Goal: Information Seeking & Learning: Check status

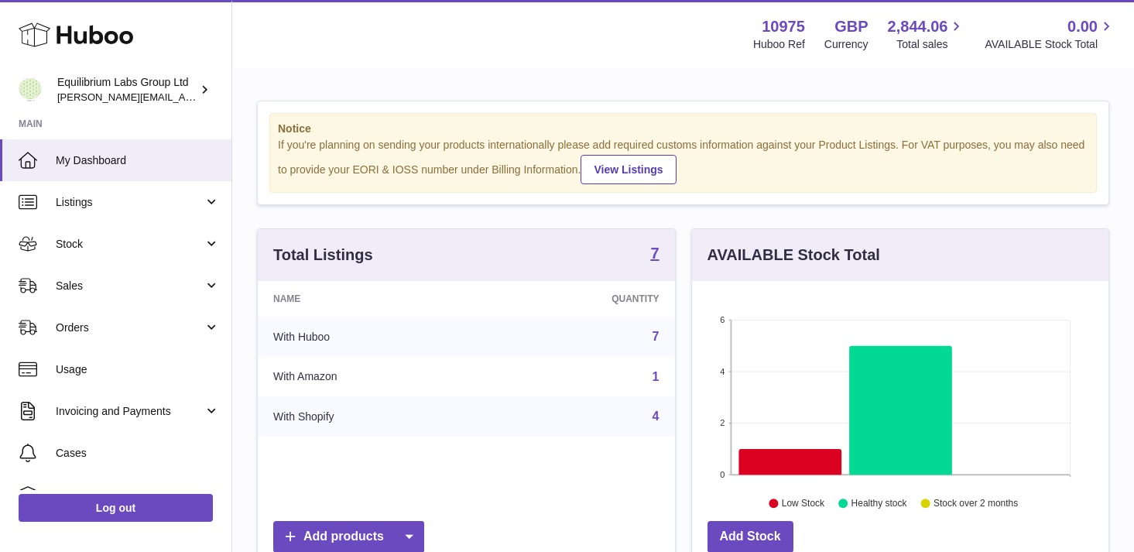
scroll to position [242, 417]
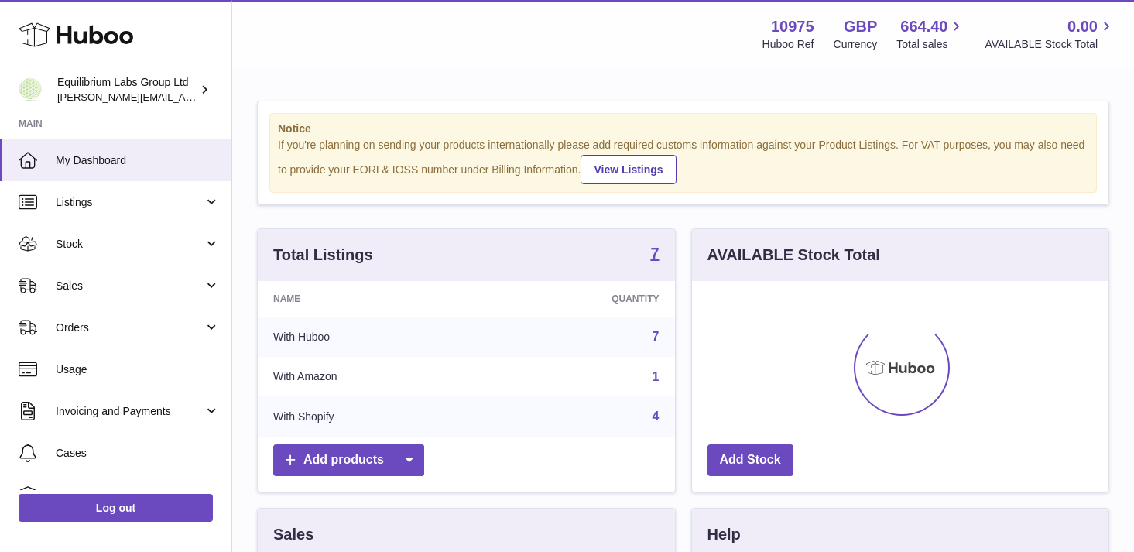
scroll to position [242, 417]
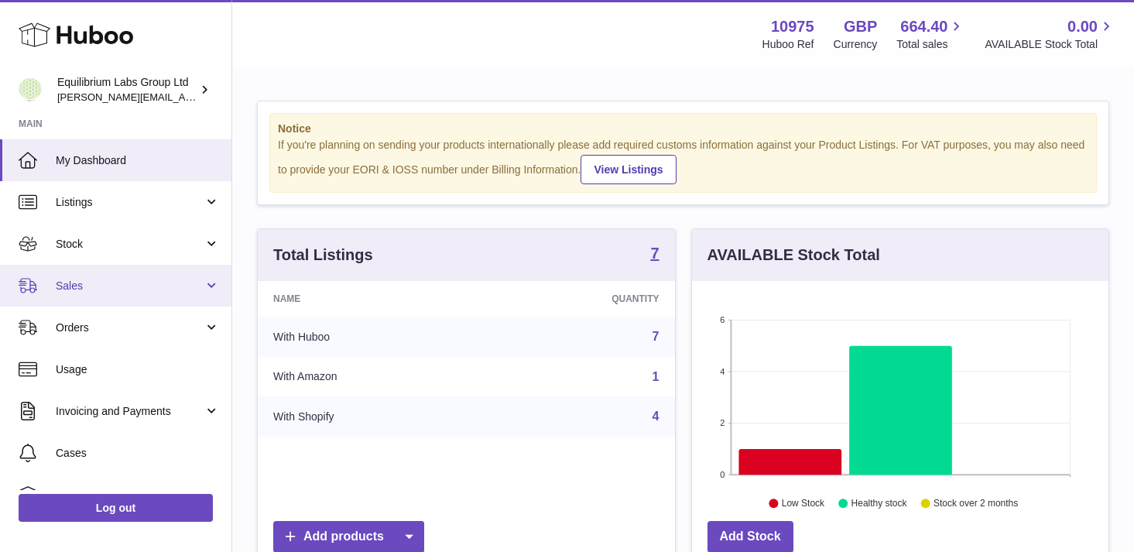
click at [174, 283] on span "Sales" at bounding box center [130, 286] width 148 height 15
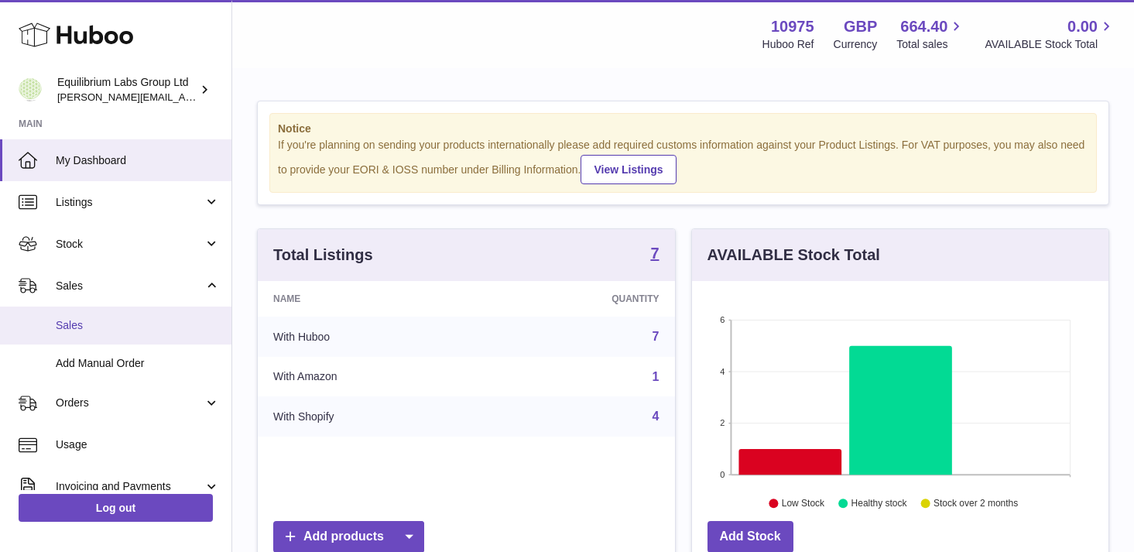
click at [135, 325] on span "Sales" at bounding box center [138, 325] width 164 height 15
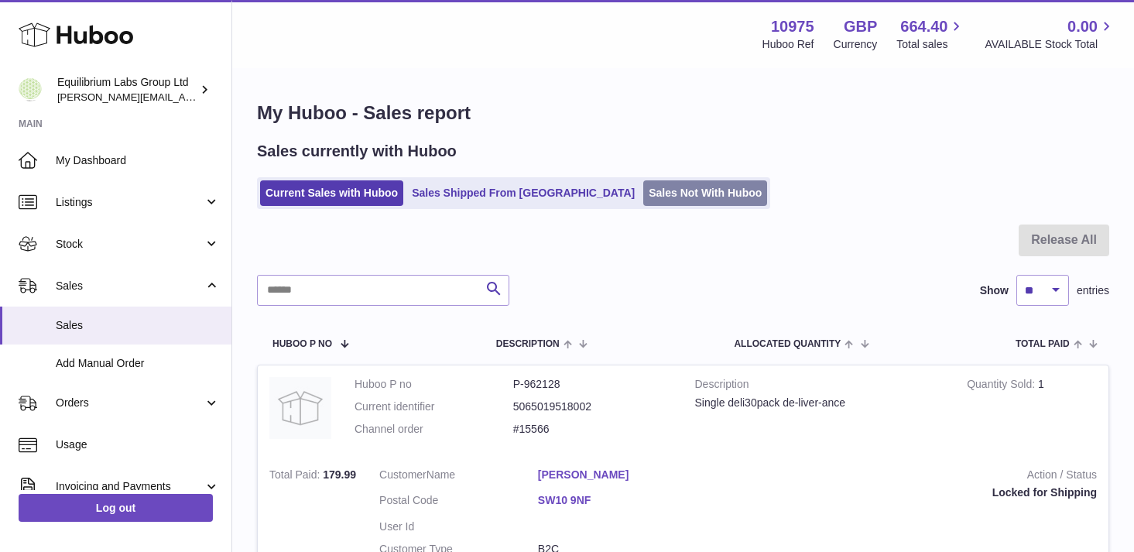
click at [643, 200] on link "Sales Not With Huboo" at bounding box center [705, 193] width 124 height 26
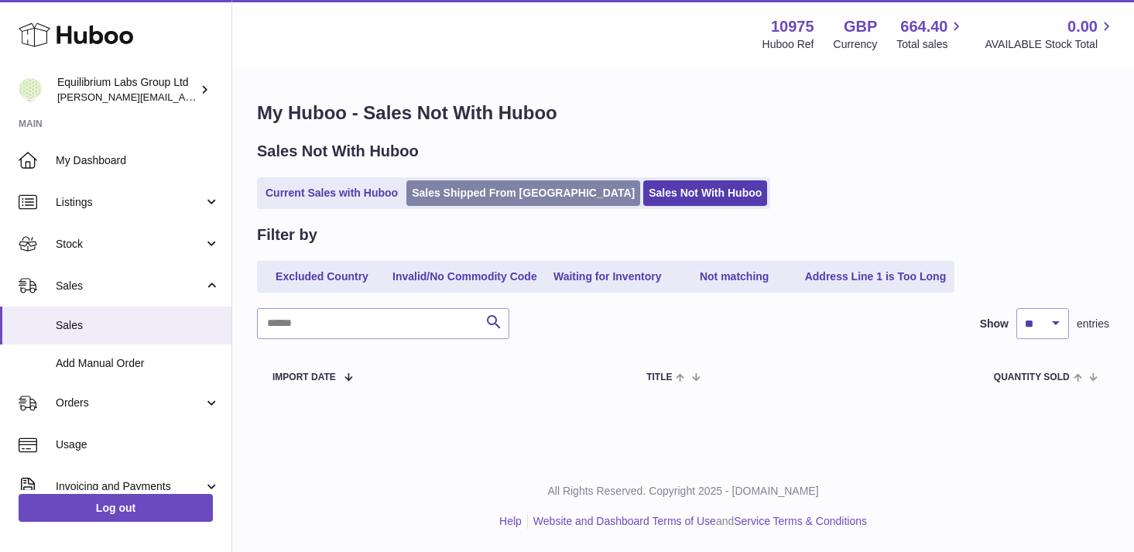
click at [484, 192] on link "Sales Shipped From Huboo" at bounding box center [523, 193] width 234 height 26
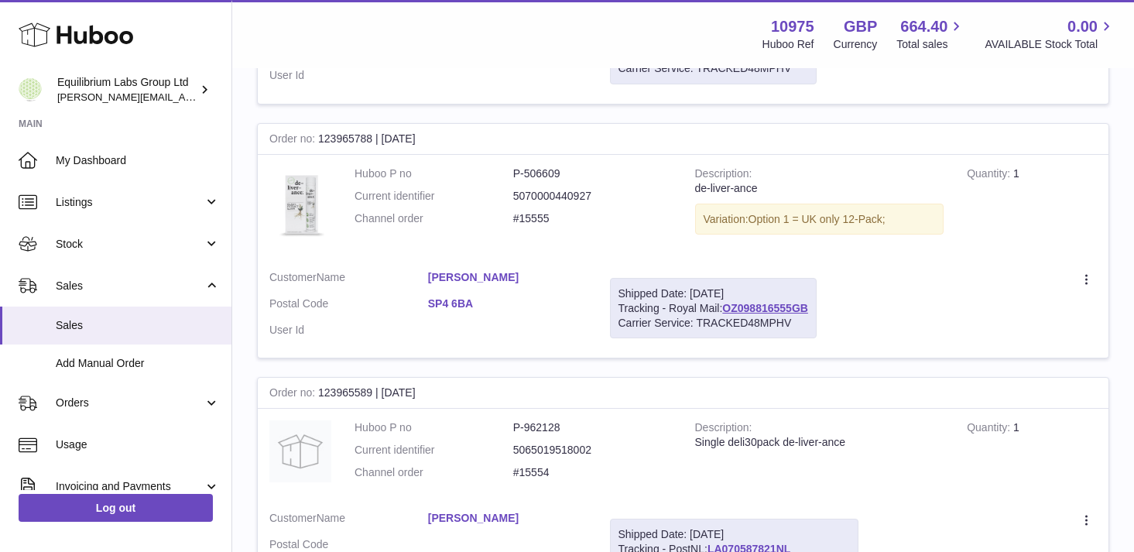
scroll to position [2417, 0]
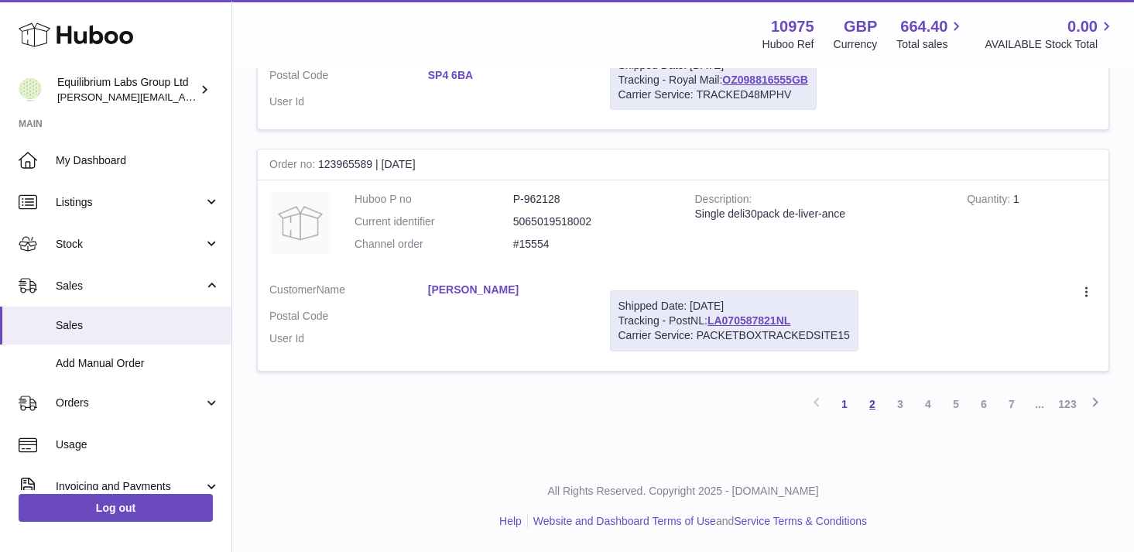
click at [871, 402] on link "2" at bounding box center [873, 404] width 28 height 28
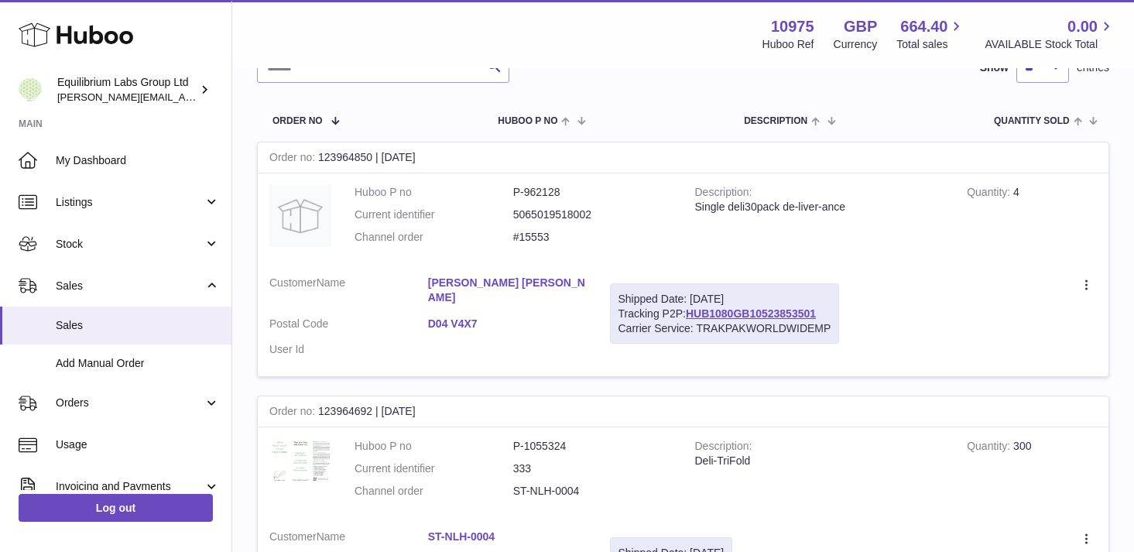
scroll to position [224, 0]
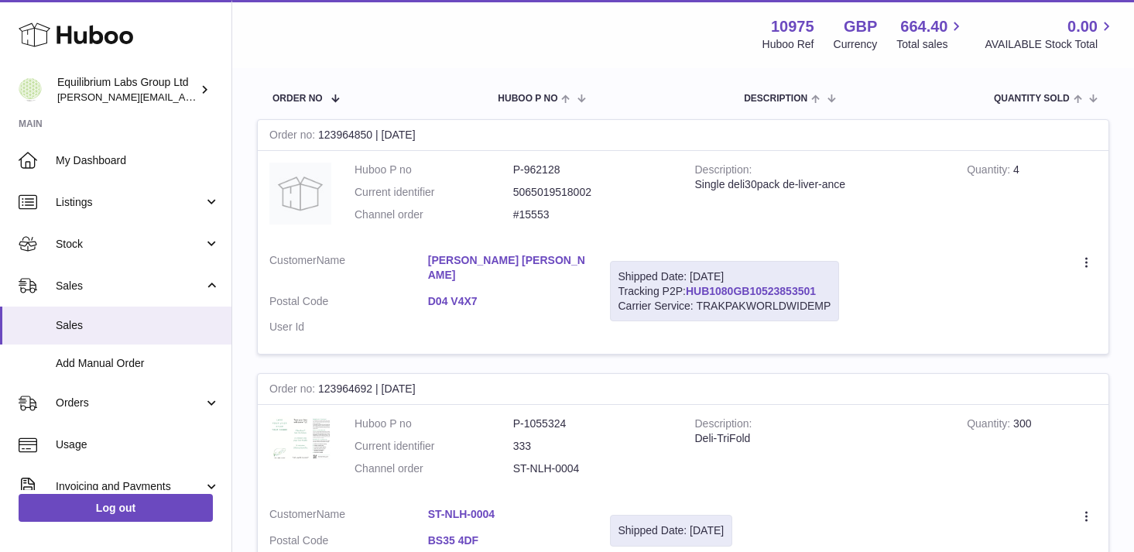
click at [773, 292] on link "HUB1080GB10523853501" at bounding box center [751, 291] width 130 height 12
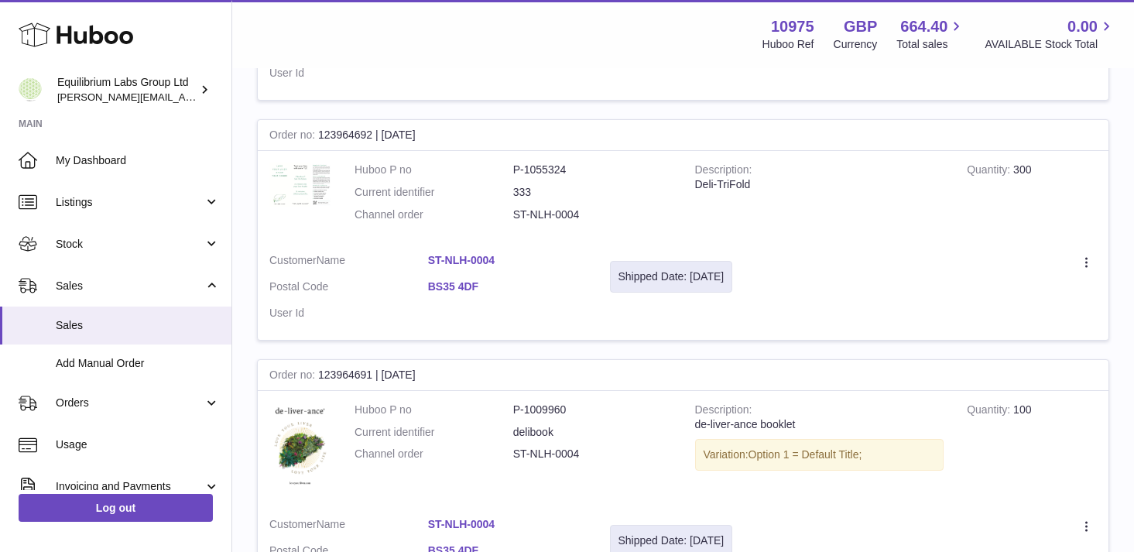
scroll to position [496, 0]
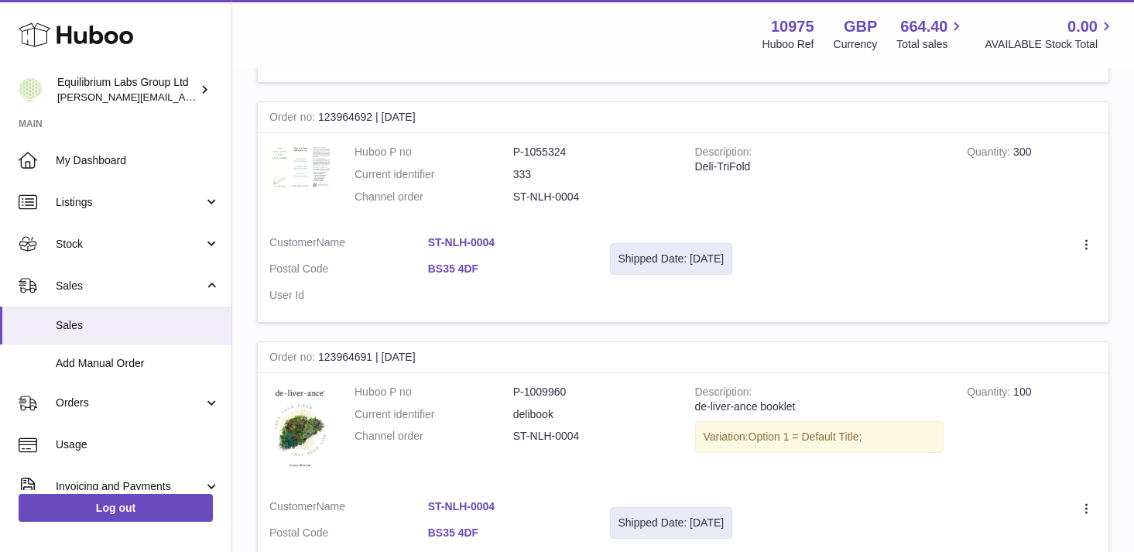
drag, startPoint x: 482, startPoint y: 243, endPoint x: 536, endPoint y: 231, distance: 55.6
click at [536, 235] on dl "Customer Name ST-NLH-0004 Postal Code BS35 4DF User Id" at bounding box center [427, 272] width 317 height 75
copy dl "ST-NLH-0004"
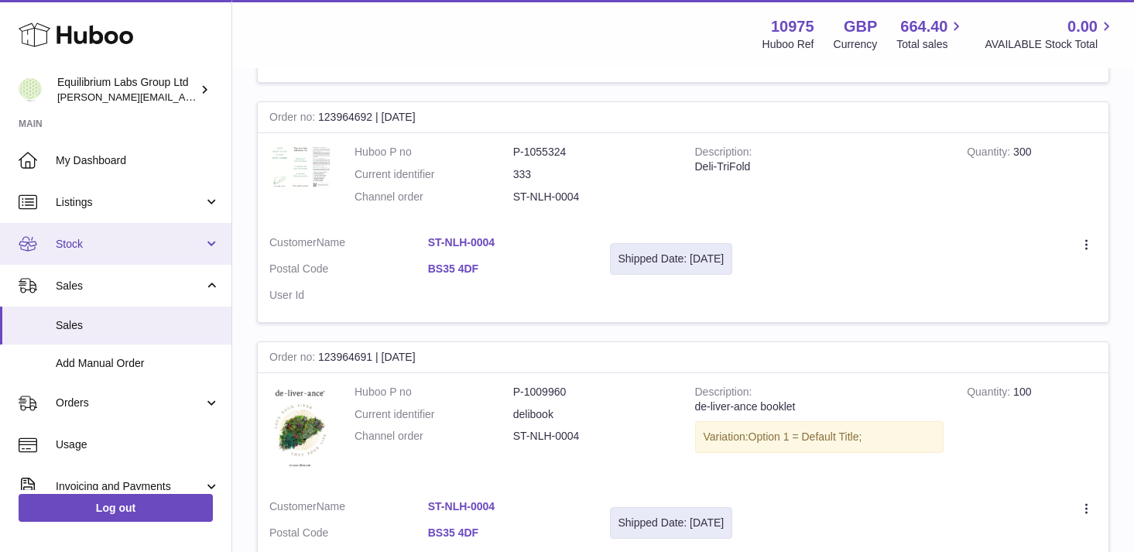
click at [202, 249] on link "Stock" at bounding box center [116, 244] width 232 height 42
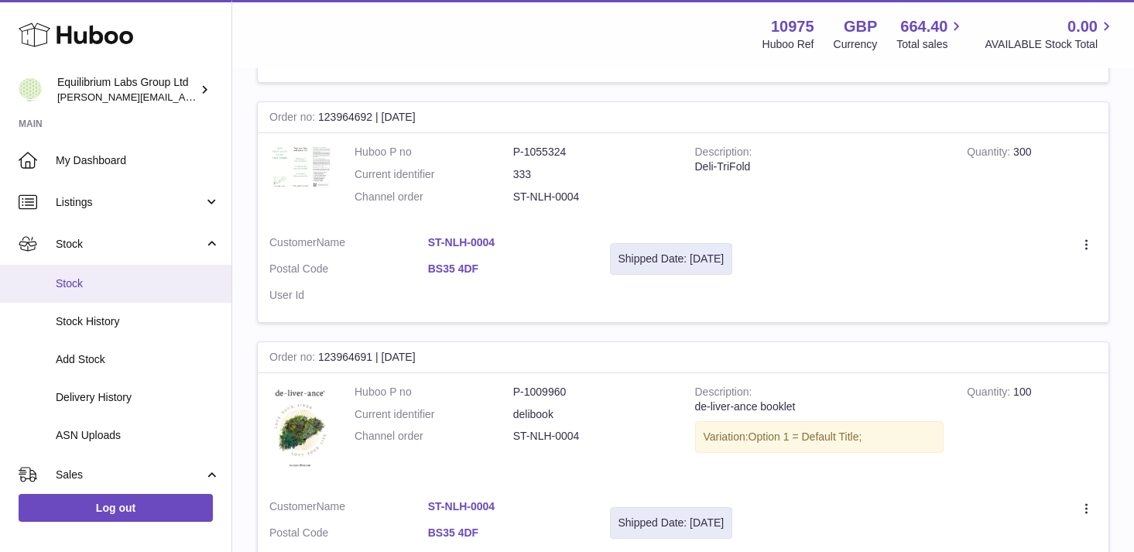
click at [162, 285] on span "Stock" at bounding box center [138, 283] width 164 height 15
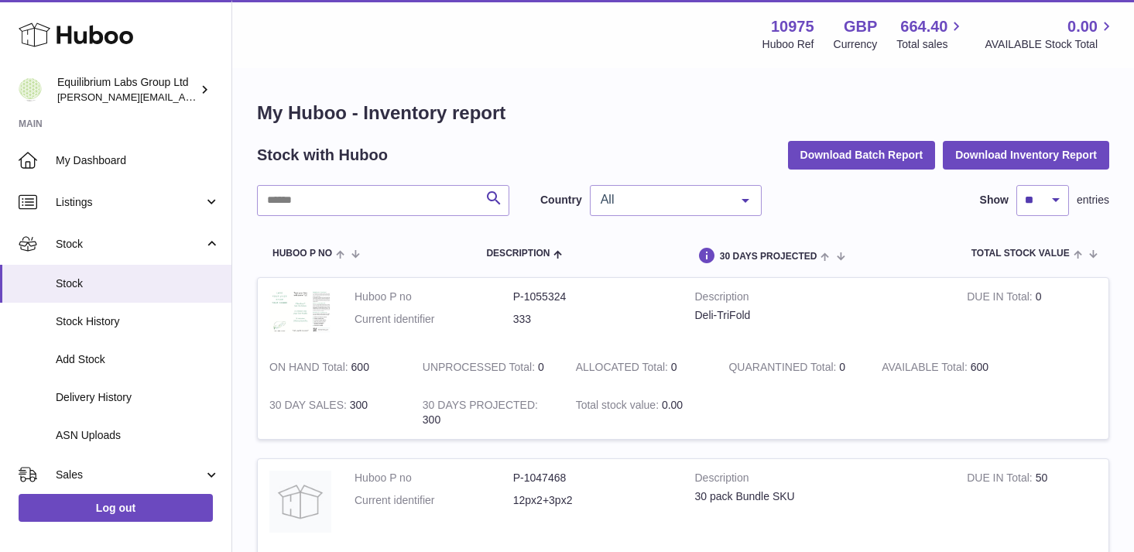
click at [671, 203] on span "All" at bounding box center [663, 199] width 133 height 15
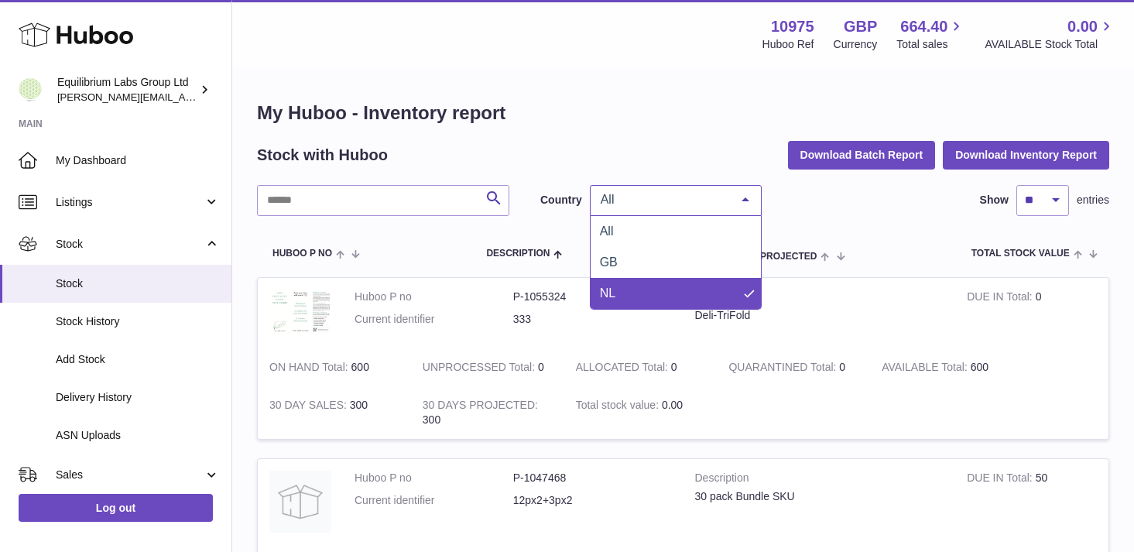
click at [636, 293] on span "NL" at bounding box center [676, 293] width 170 height 31
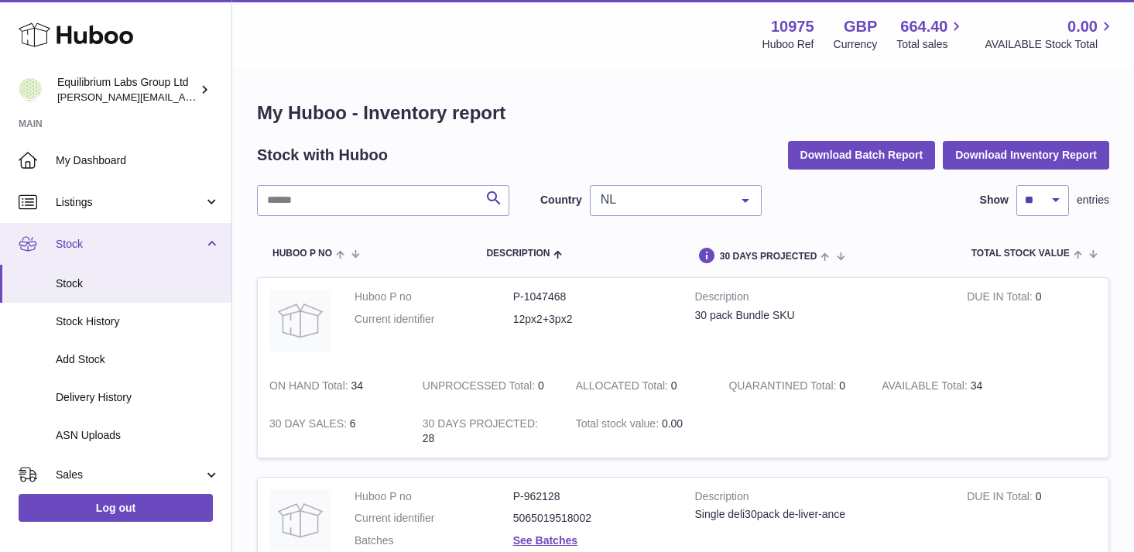
click at [210, 235] on link "Stock" at bounding box center [116, 244] width 232 height 42
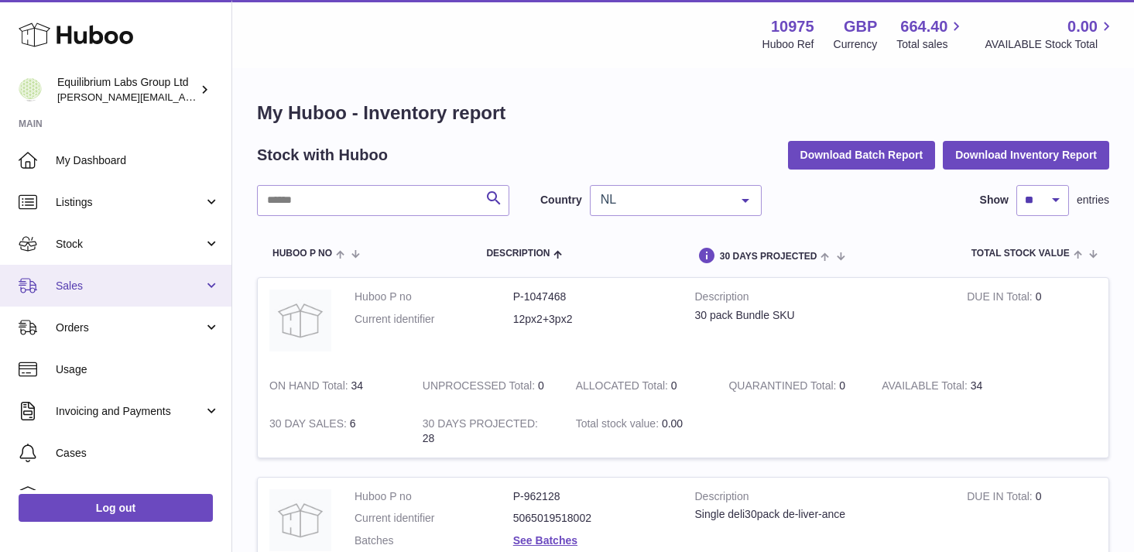
click at [190, 276] on link "Sales" at bounding box center [116, 286] width 232 height 42
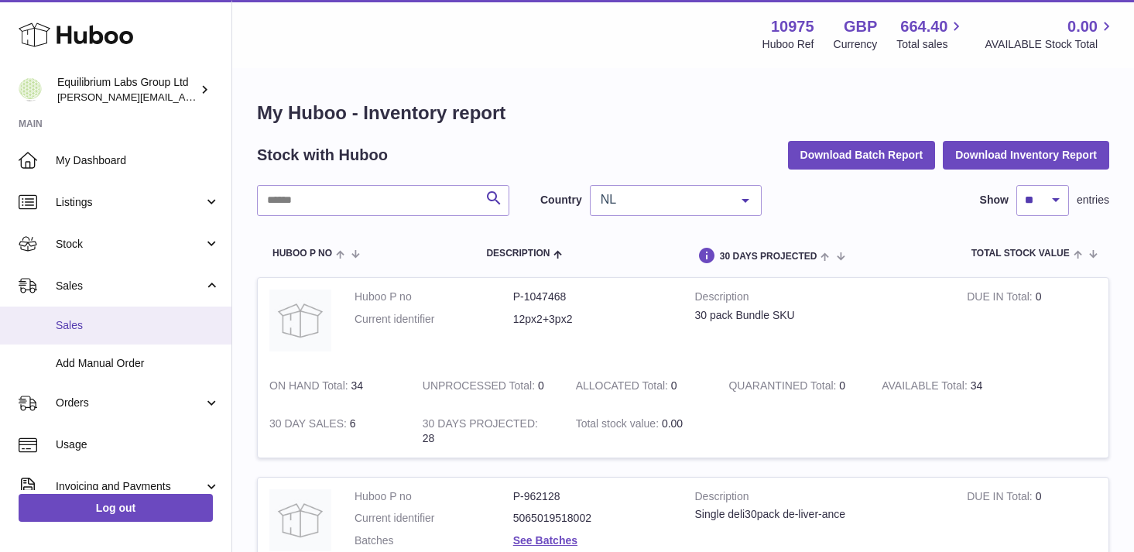
click at [163, 321] on span "Sales" at bounding box center [138, 325] width 164 height 15
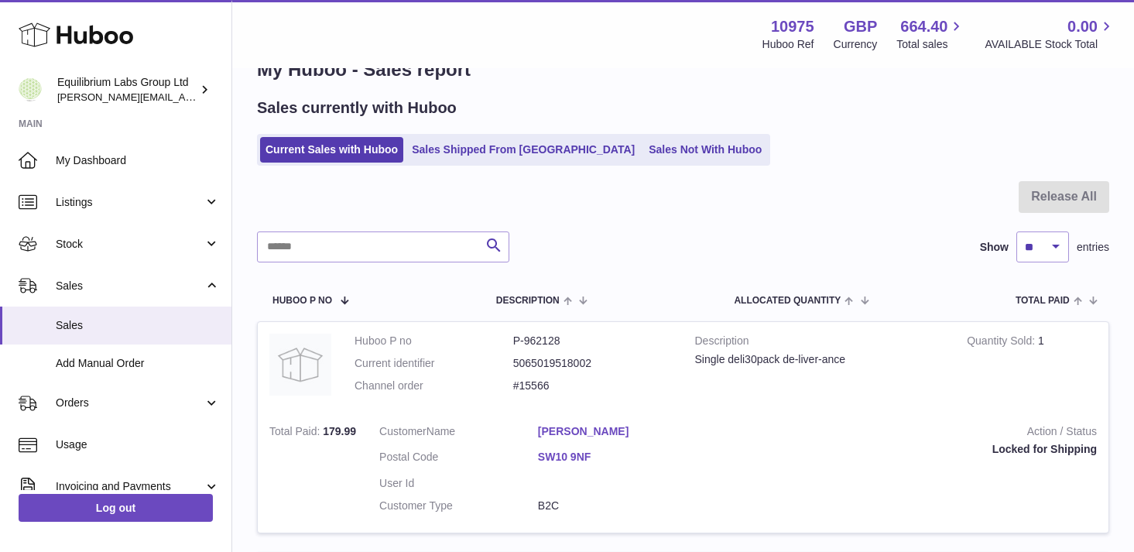
scroll to position [46, 0]
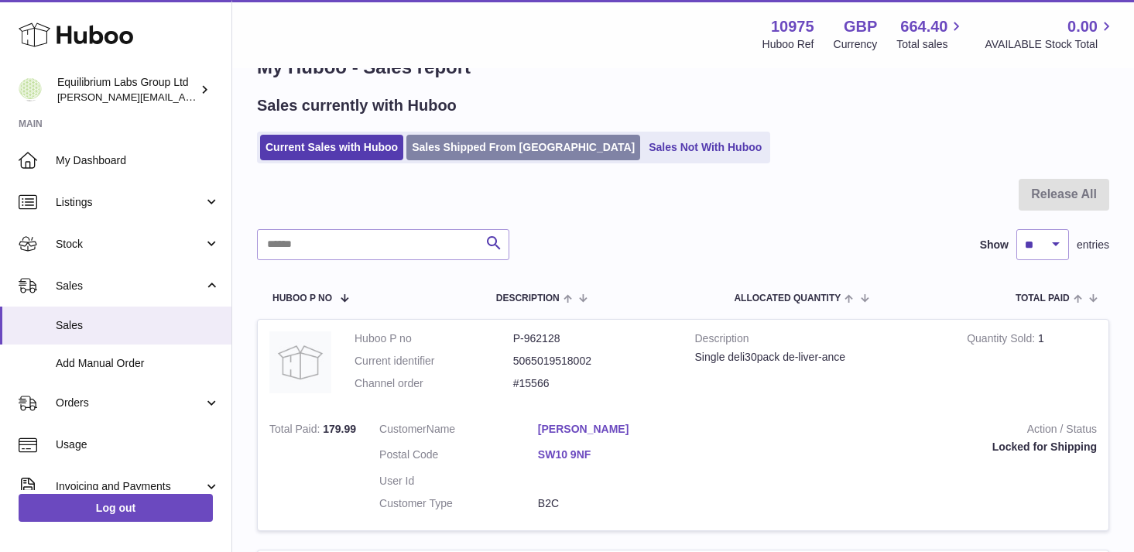
click at [493, 142] on link "Sales Shipped From [GEOGRAPHIC_DATA]" at bounding box center [523, 148] width 234 height 26
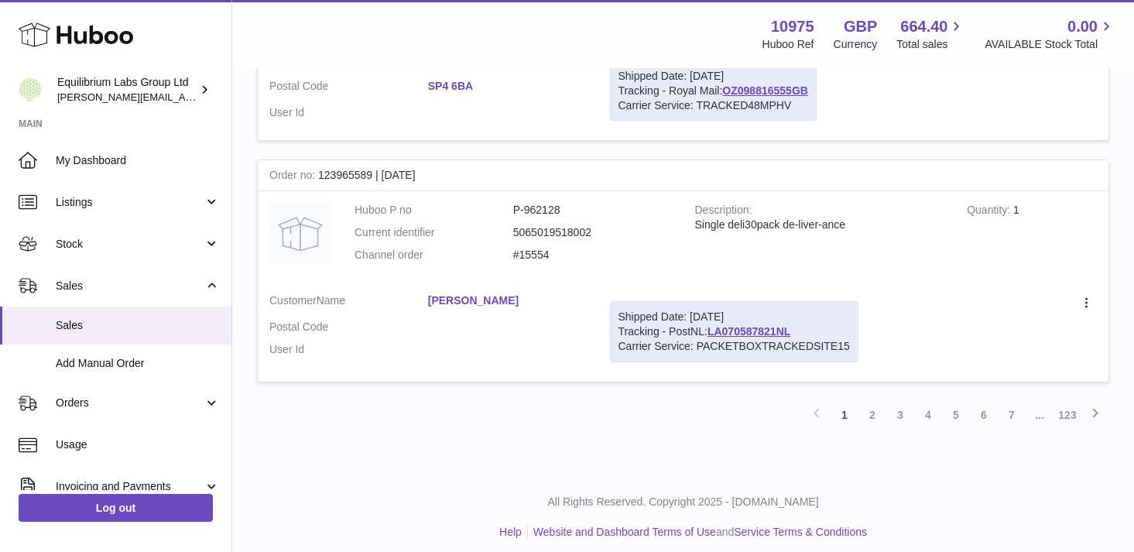
scroll to position [2417, 0]
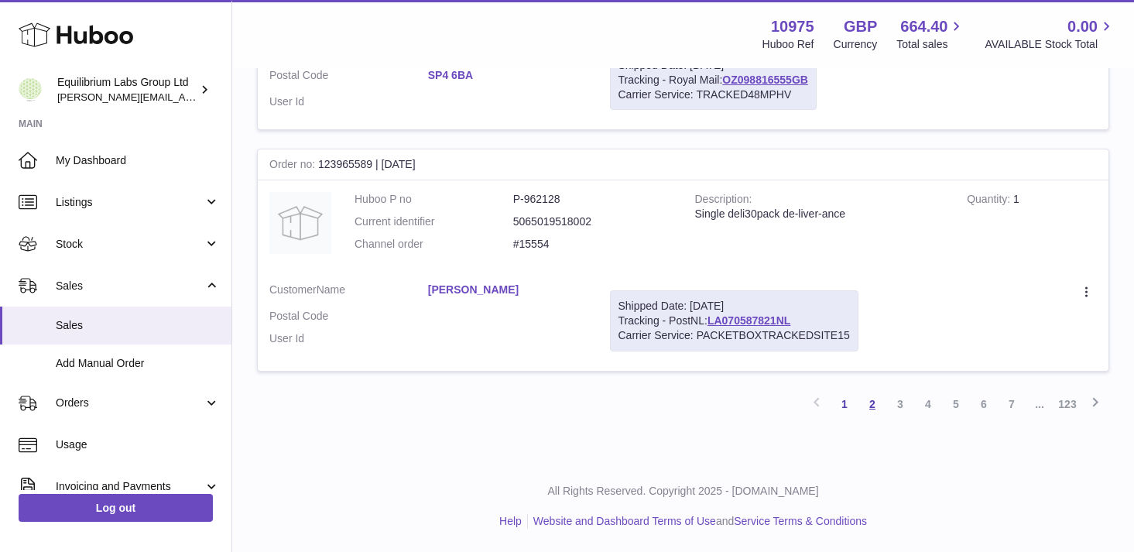
click at [872, 406] on link "2" at bounding box center [873, 404] width 28 height 28
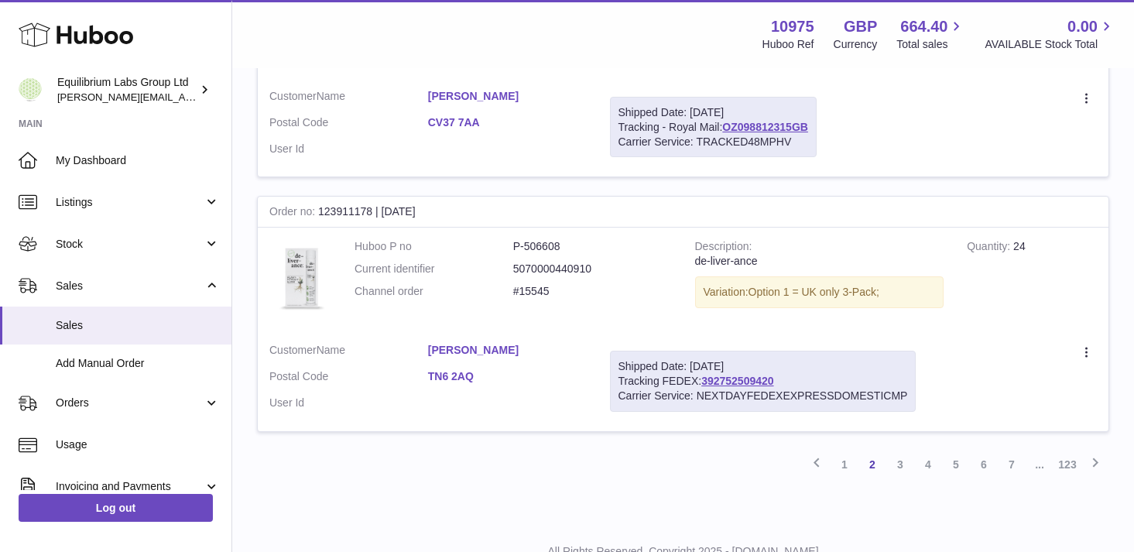
scroll to position [2412, 0]
